Goal: Task Accomplishment & Management: Use online tool/utility

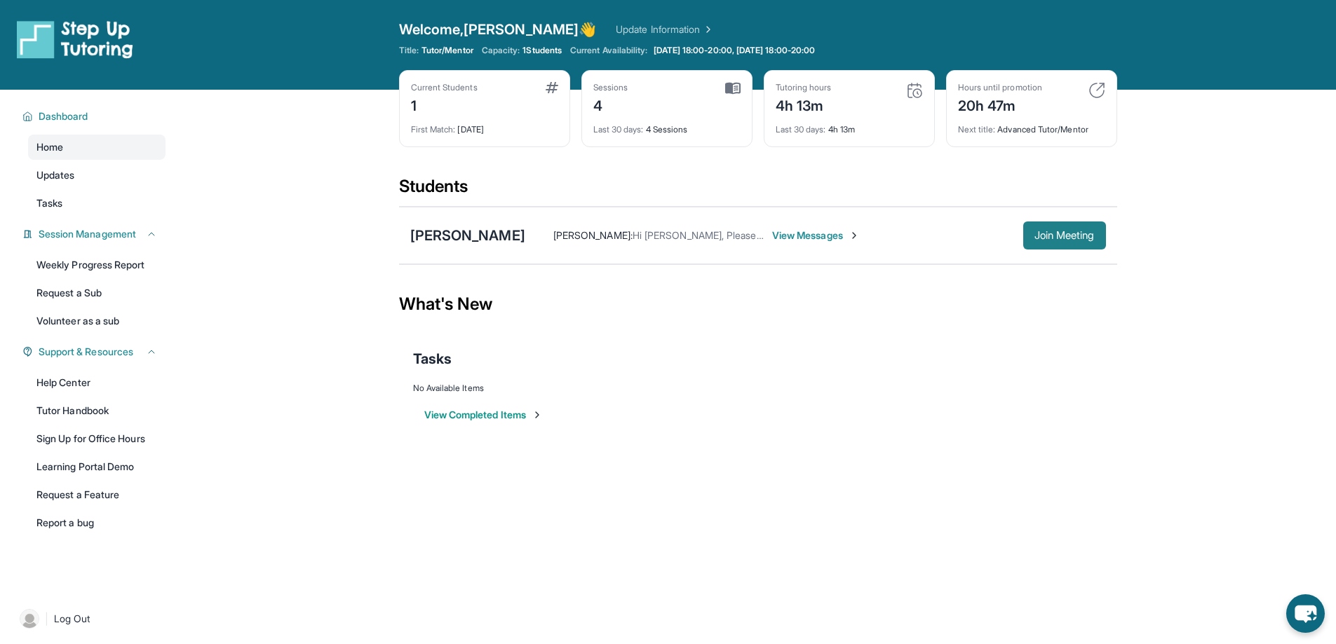
click at [1096, 222] on button "Join Meeting" at bounding box center [1064, 236] width 83 height 28
click at [31, 609] on link "| Log Out" at bounding box center [89, 619] width 151 height 31
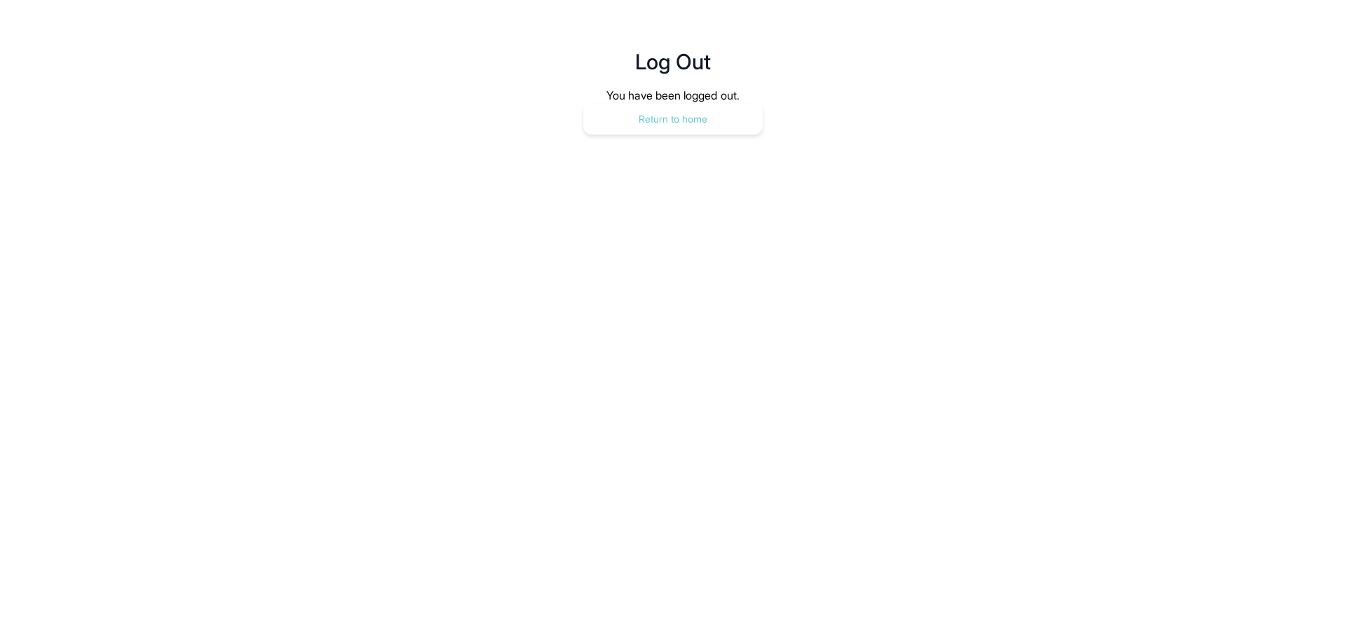
click at [621, 133] on button "Return to home" at bounding box center [673, 119] width 180 height 31
